Goal: Information Seeking & Learning: Learn about a topic

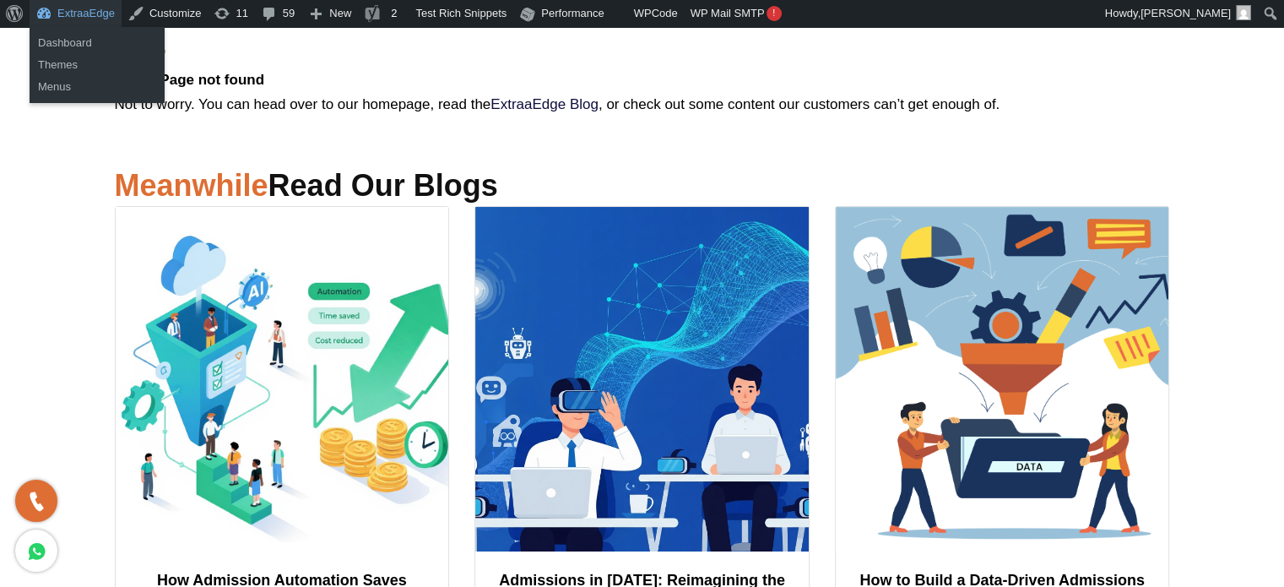
click at [95, 13] on link "ExtraaEdge" at bounding box center [76, 13] width 92 height 27
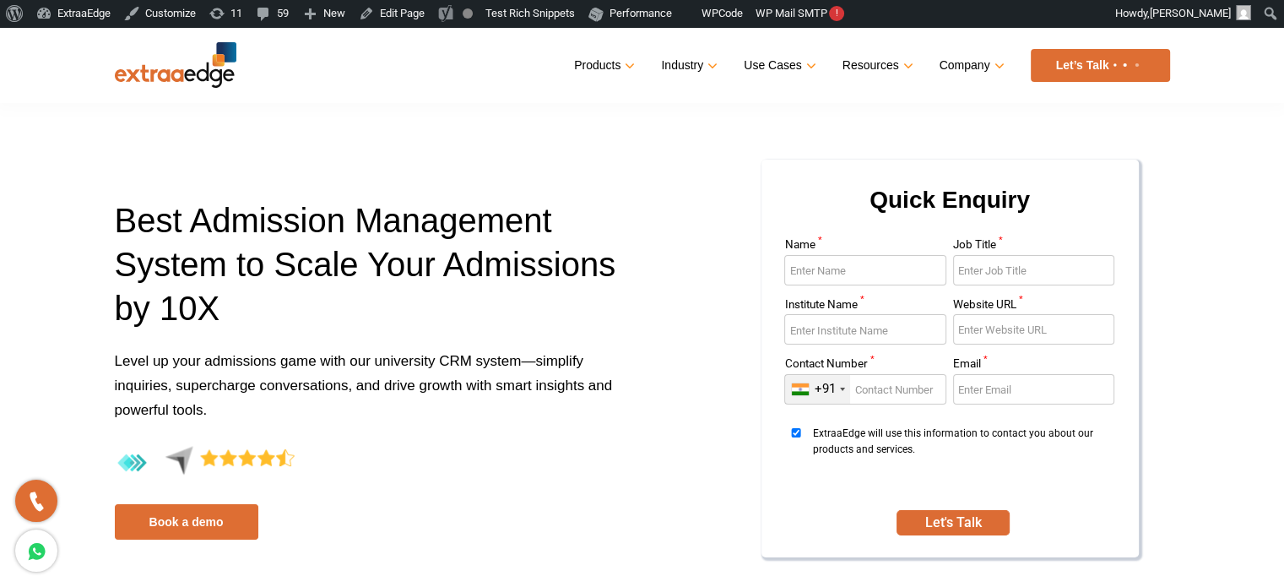
click at [1227, 186] on section "Best Admission Management System to Scale Your Admissions by 10X Level up your …" at bounding box center [642, 310] width 1284 height 566
click at [1216, 195] on section "Best Admission Management System to Scale Your Admissions by 10X Level up your …" at bounding box center [642, 310] width 1284 height 566
click at [438, 161] on div "Best Admission Management System to Scale Your Admissions by 10X Level up your …" at bounding box center [642, 369] width 1081 height 423
click at [51, 198] on section "Best Admission Management System to Scale Your Admissions by 10X Level up your …" at bounding box center [642, 310] width 1284 height 566
